Goal: Information Seeking & Learning: Learn about a topic

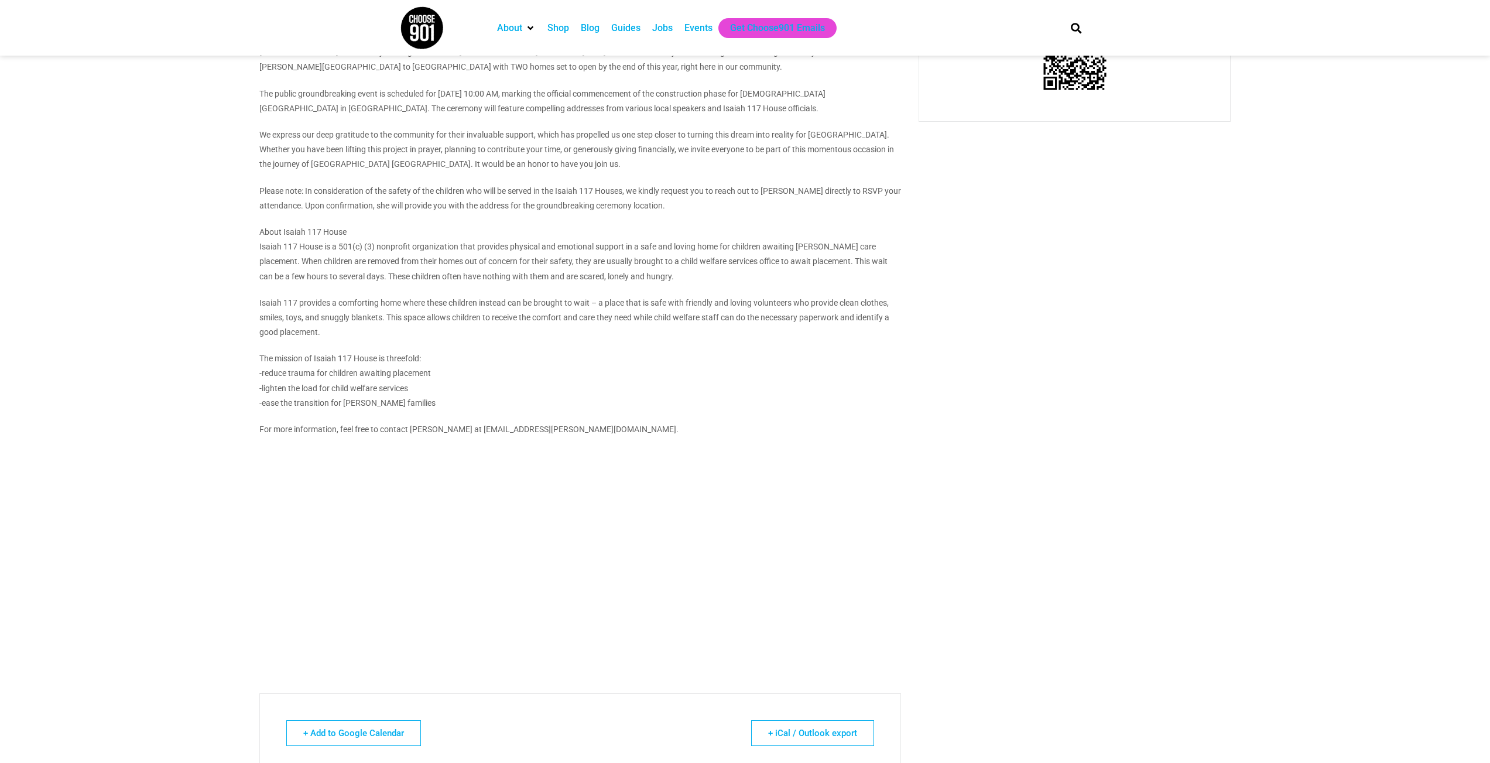
scroll to position [571, 0]
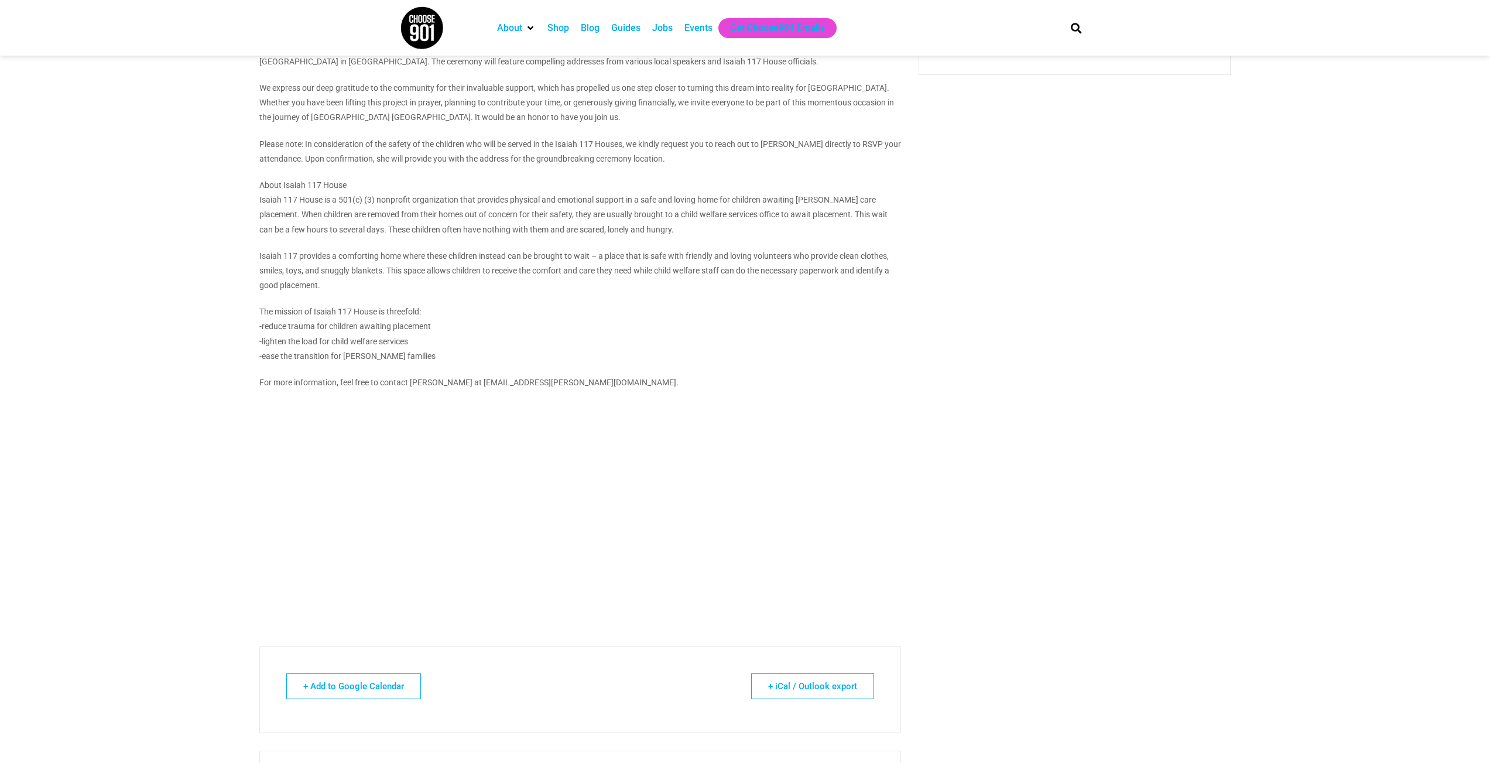
click at [185, 454] on body "About Contact Us Donate Shop Blog Guides Jobs Events Get Choose901 Emails Searc…" at bounding box center [745, 502] width 1490 height 2147
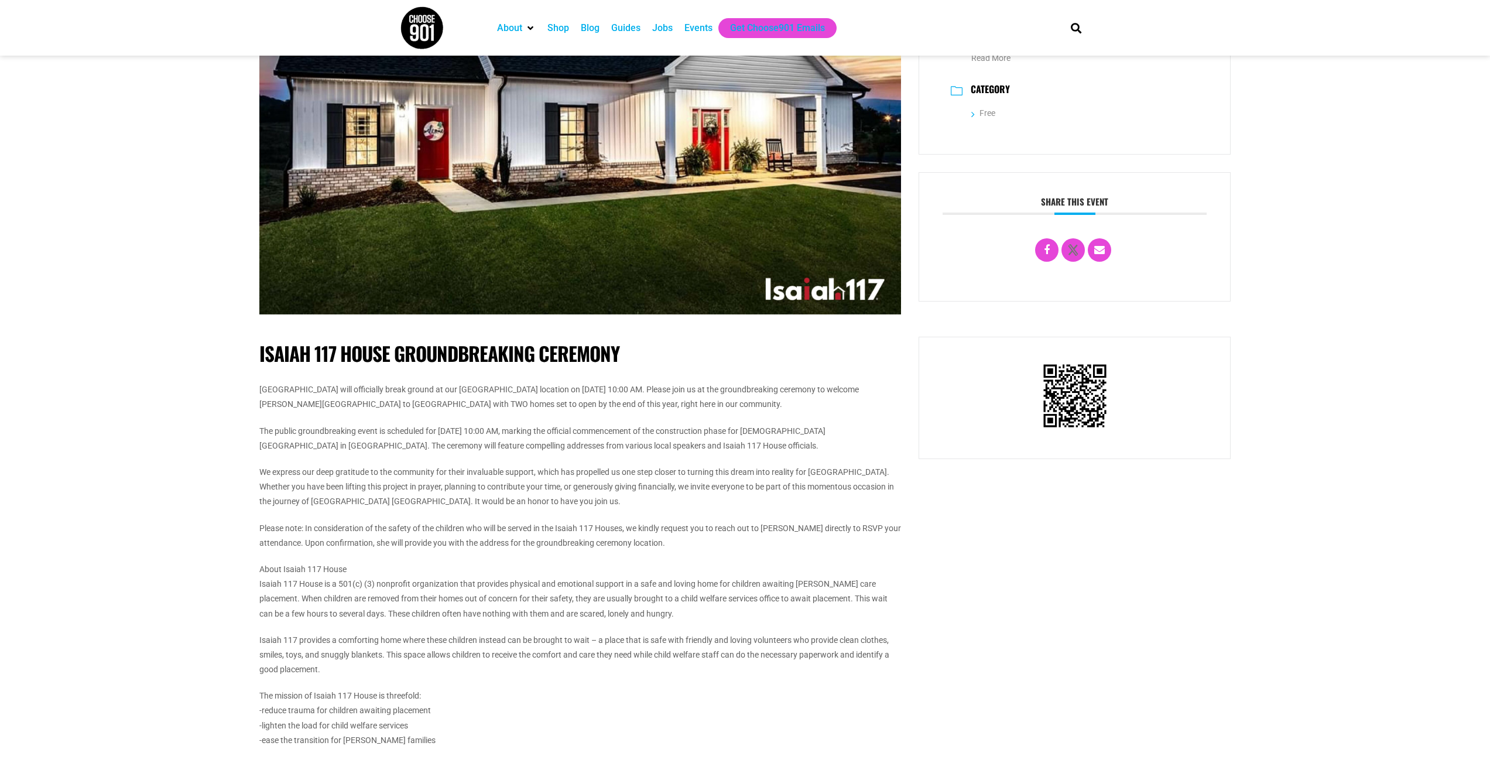
scroll to position [0, 0]
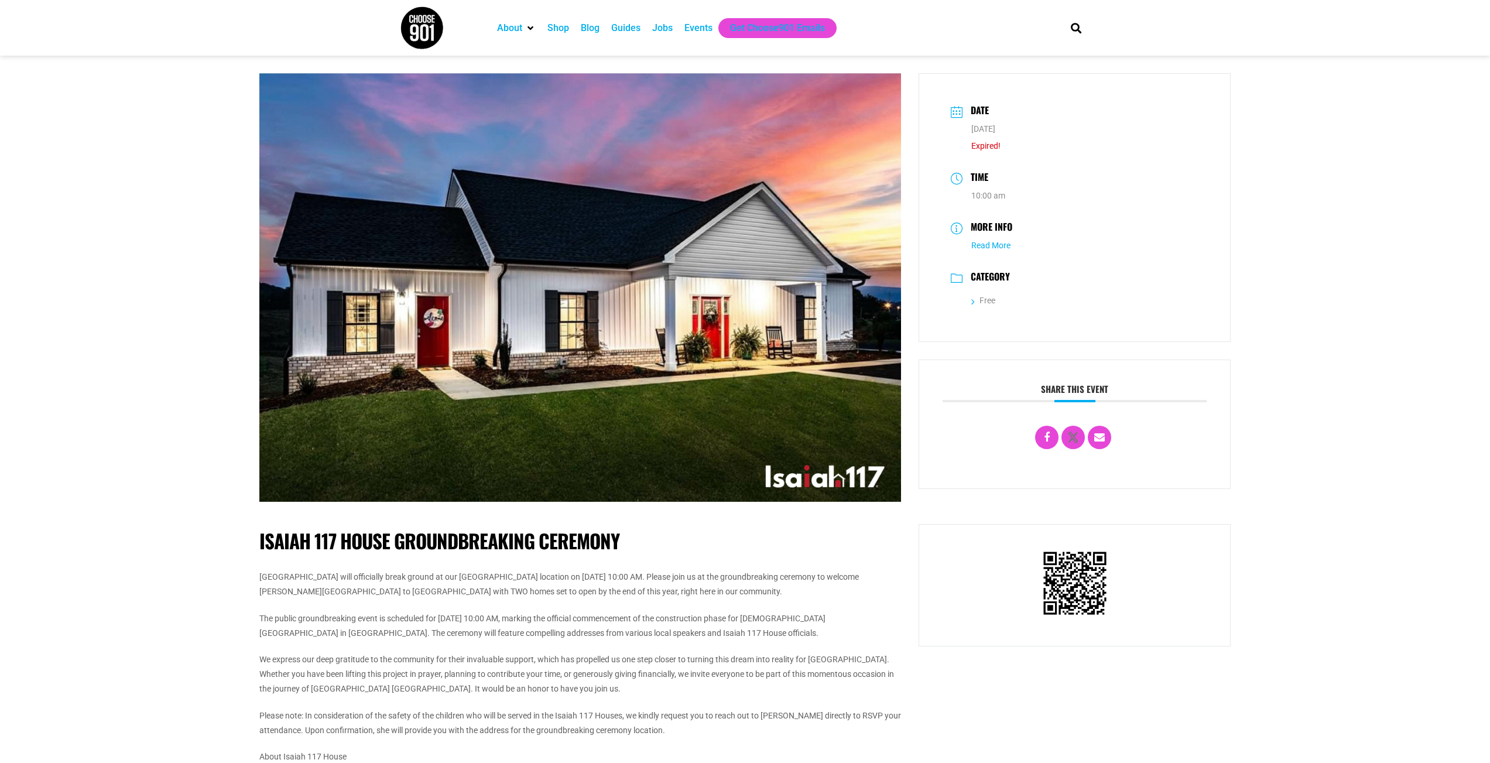
click at [994, 249] on link "Read More" at bounding box center [990, 245] width 39 height 9
click at [974, 302] on icon at bounding box center [973, 300] width 4 height 8
